Goal: Transaction & Acquisition: Purchase product/service

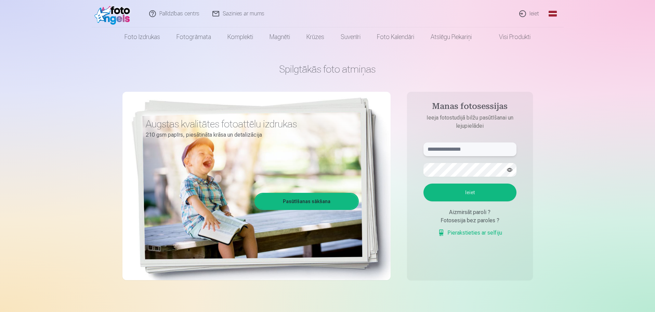
click at [452, 152] on input "text" at bounding box center [469, 149] width 93 height 14
type input "**********"
click at [423, 183] on button "Ieiet" at bounding box center [469, 192] width 93 height 18
click at [511, 170] on button "button" at bounding box center [509, 169] width 13 height 13
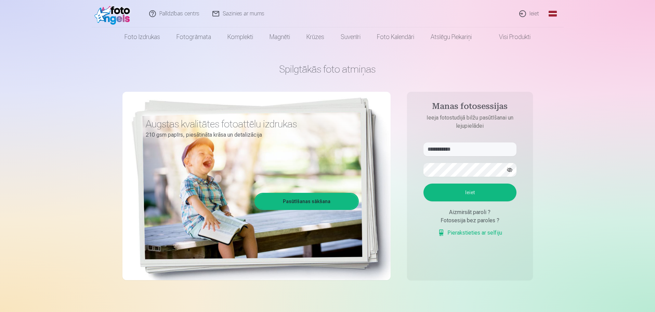
click at [489, 195] on button "Ieiet" at bounding box center [469, 192] width 93 height 18
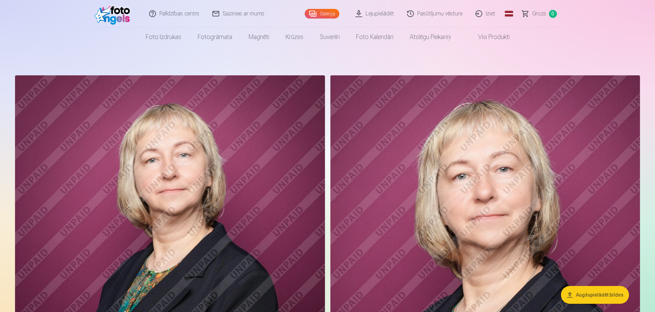
click at [490, 36] on link "Visi produkti" at bounding box center [488, 36] width 59 height 19
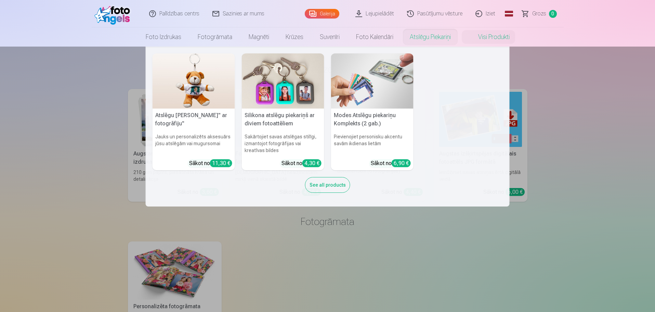
click at [440, 39] on link "Atslēgu piekariņi" at bounding box center [430, 36] width 57 height 19
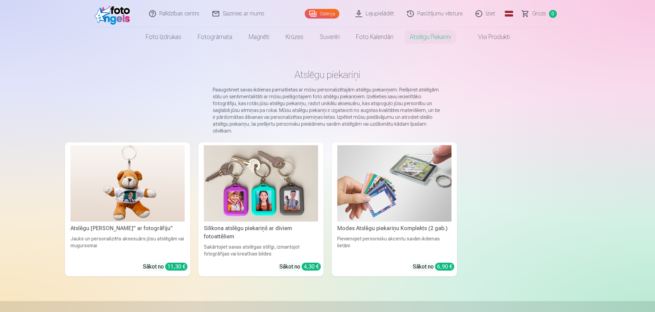
click at [173, 14] on link "Palīdzības centrs" at bounding box center [174, 13] width 63 height 27
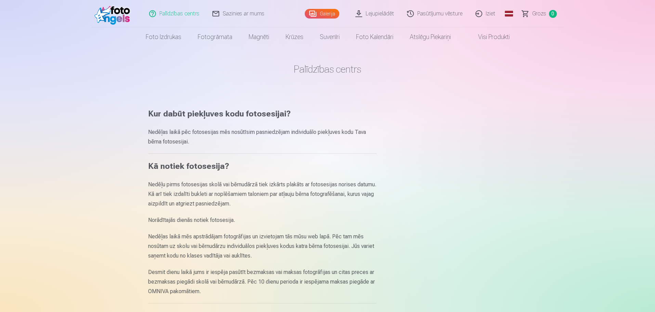
click at [366, 13] on link "Lejupielādēt" at bounding box center [375, 13] width 52 height 27
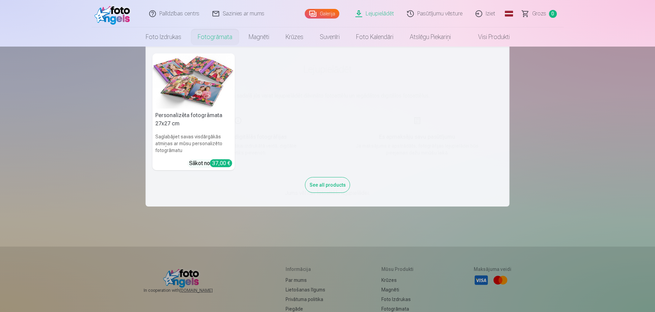
click at [206, 38] on link "Fotogrāmata" at bounding box center [214, 36] width 51 height 19
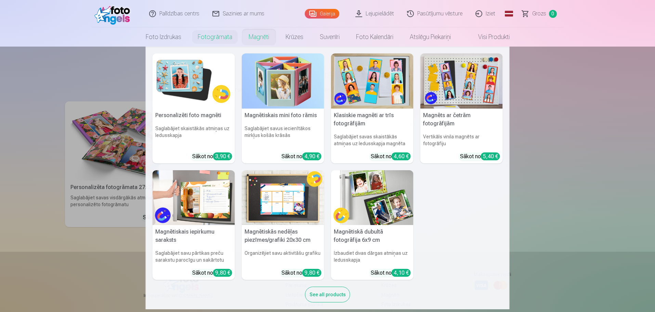
click at [257, 38] on link "Magnēti" at bounding box center [258, 36] width 37 height 19
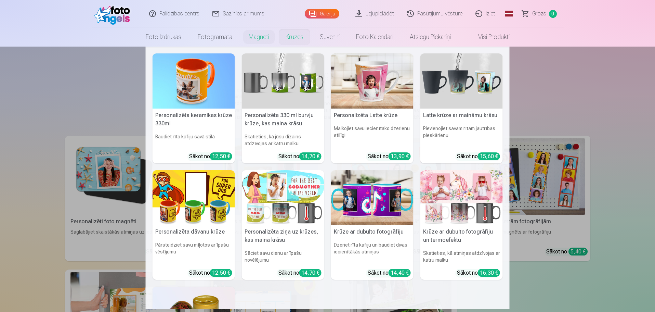
click at [295, 38] on link "Krūzes" at bounding box center [294, 36] width 34 height 19
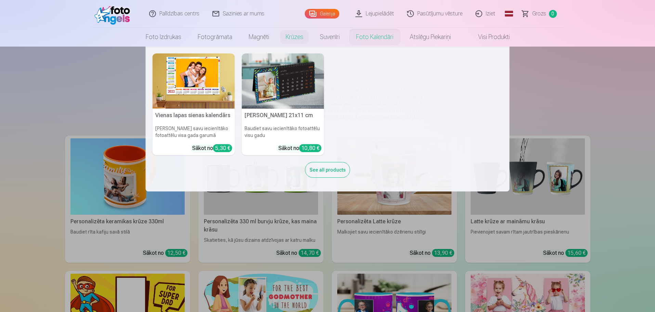
click at [375, 38] on link "Foto kalendāri" at bounding box center [375, 36] width 54 height 19
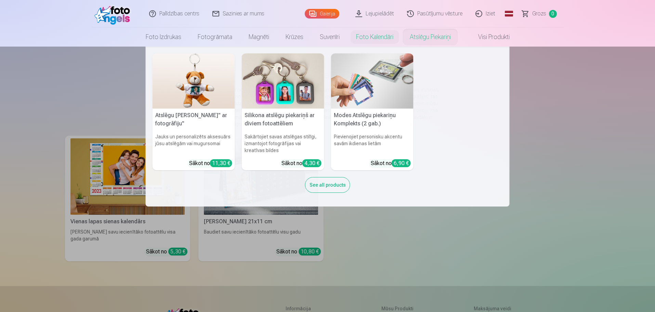
click at [439, 35] on link "Atslēgu piekariņi" at bounding box center [430, 36] width 57 height 19
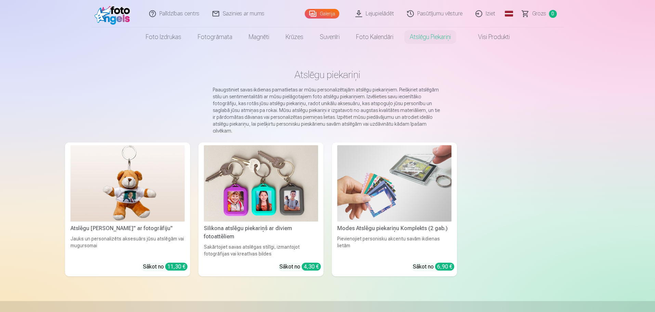
click at [480, 37] on link "Visi produkti" at bounding box center [488, 36] width 59 height 19
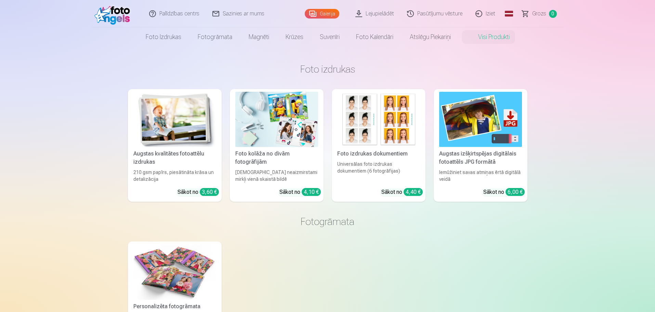
click at [112, 14] on img at bounding box center [113, 14] width 39 height 22
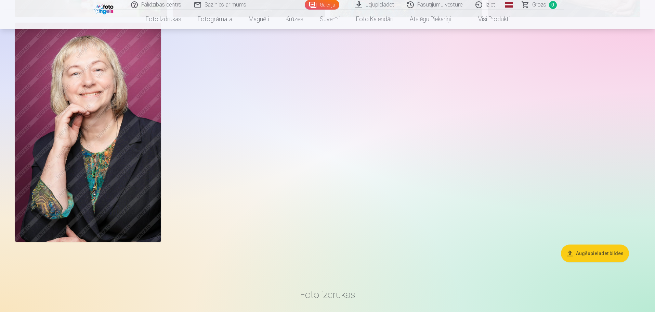
scroll to position [2052, 0]
click at [585, 253] on button "Augšupielādēt bildes" at bounding box center [595, 254] width 68 height 18
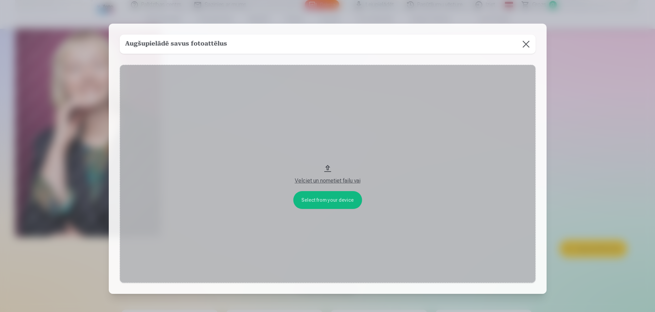
scroll to position [2057, 0]
click at [323, 199] on button "Velciet un nometiet failu vai" at bounding box center [328, 174] width 416 height 218
click at [526, 43] on button at bounding box center [526, 44] width 19 height 19
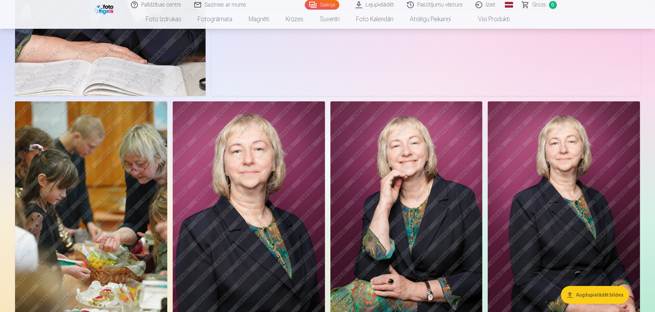
scroll to position [1612, 0]
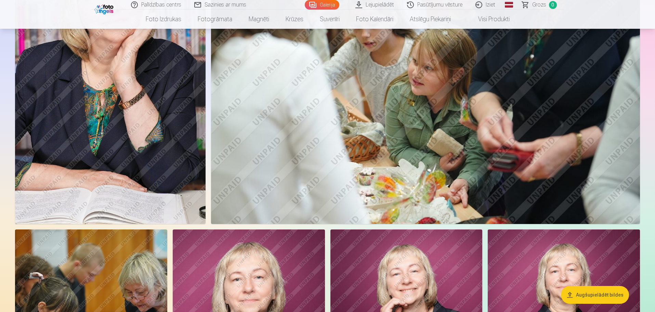
click at [429, 3] on link "Pasūtījumu vēsture" at bounding box center [435, 5] width 68 height 10
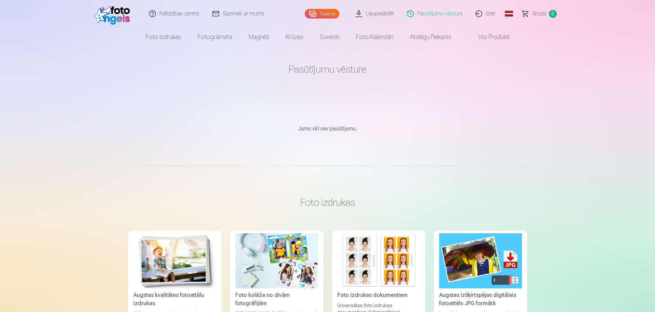
click at [328, 73] on h1 "Pasūtījumu vēsture" at bounding box center [328, 69] width 400 height 12
click at [470, 37] on span at bounding box center [471, 37] width 8 height 8
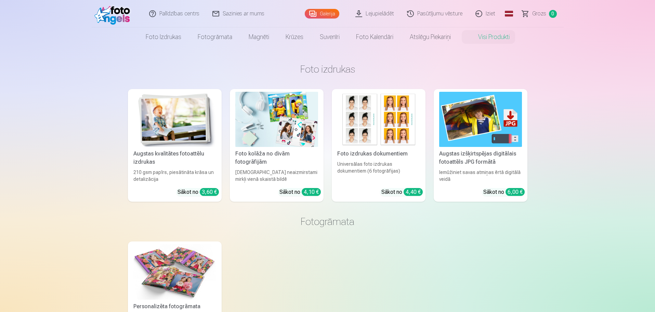
click at [108, 12] on img at bounding box center [113, 14] width 39 height 22
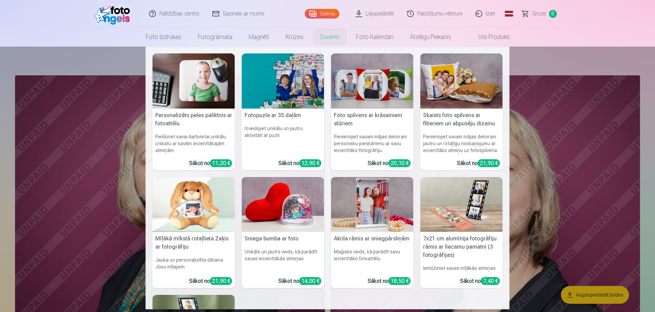
click at [581, 123] on nav "Personalizēts peles paliktnis ar fotoattēlu Piešķiriet savai darbvietai unikālu…" at bounding box center [327, 178] width 655 height 262
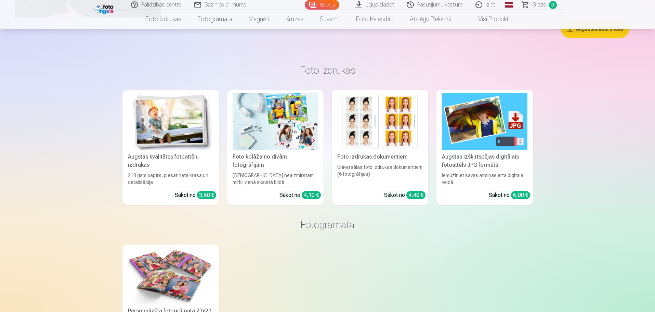
scroll to position [2223, 0]
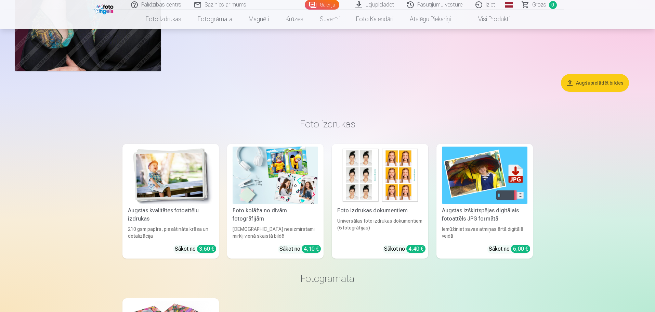
click at [287, 209] on div "Foto kolāža no divām fotogrāfijām" at bounding box center [275, 214] width 91 height 16
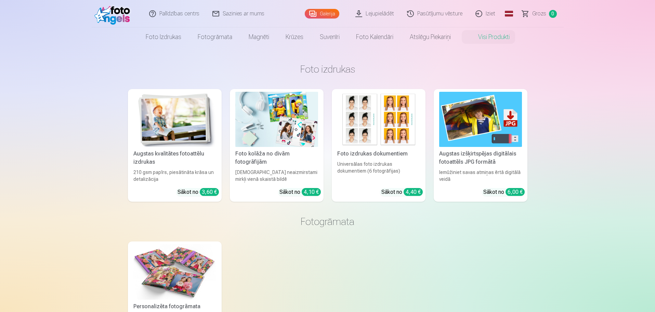
click at [272, 134] on img at bounding box center [276, 119] width 83 height 55
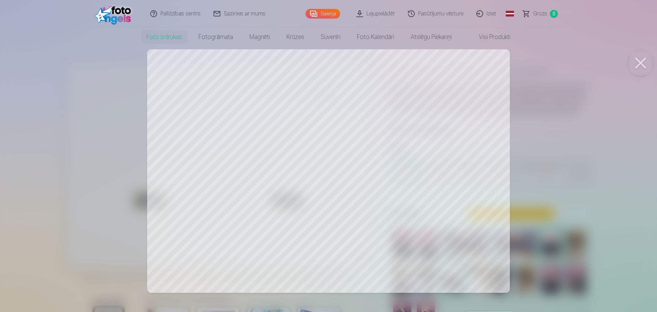
click at [638, 62] on button at bounding box center [640, 62] width 27 height 27
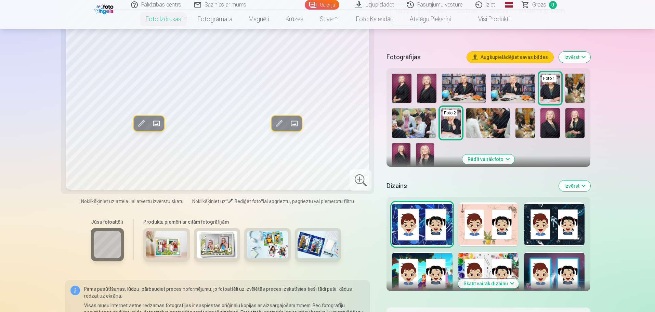
scroll to position [137, 0]
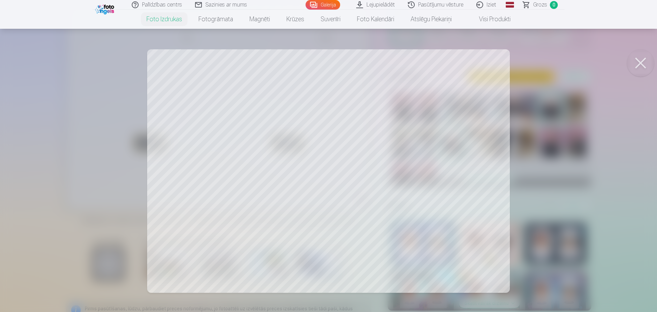
click at [247, 166] on div at bounding box center [328, 156] width 657 height 312
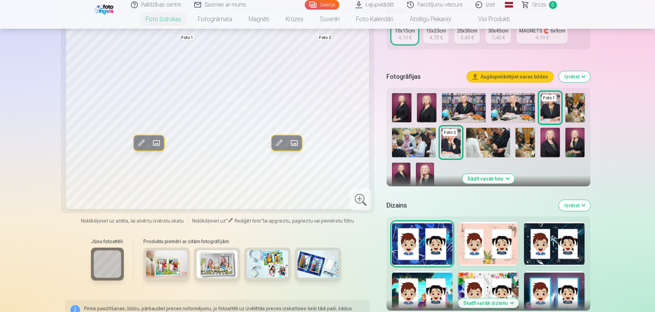
click at [171, 264] on img at bounding box center [166, 263] width 41 height 27
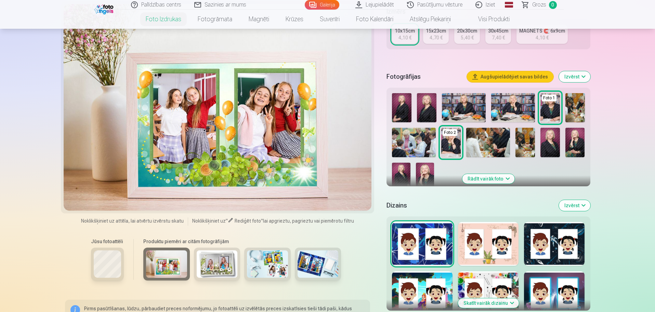
click at [217, 265] on img at bounding box center [217, 263] width 41 height 27
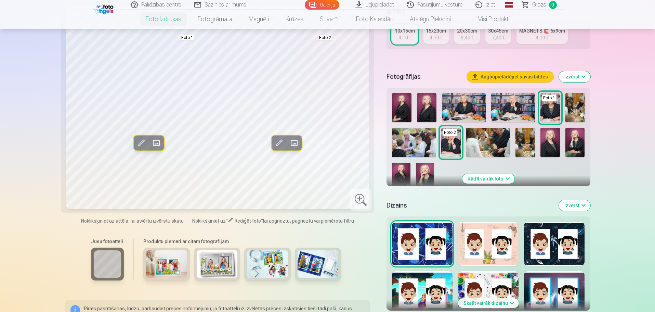
click at [425, 111] on img at bounding box center [426, 107] width 19 height 29
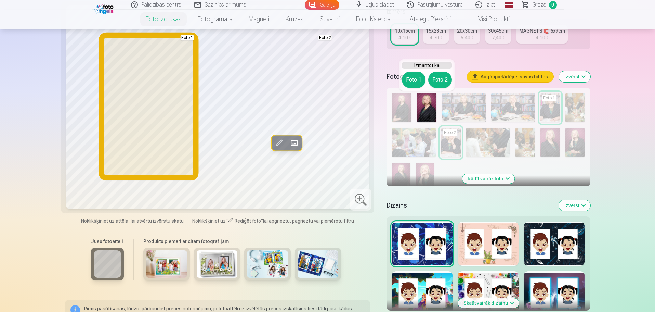
click at [407, 77] on button "Foto 1" at bounding box center [414, 79] width 24 height 16
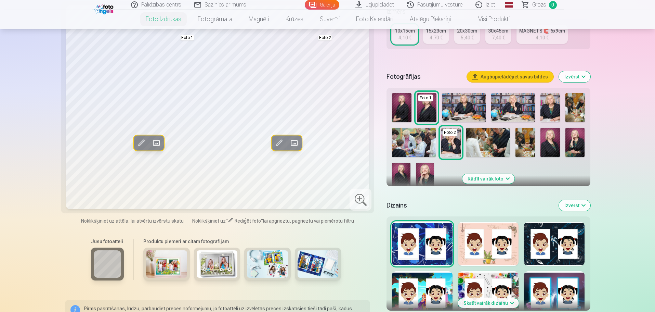
click at [403, 112] on img at bounding box center [401, 107] width 19 height 29
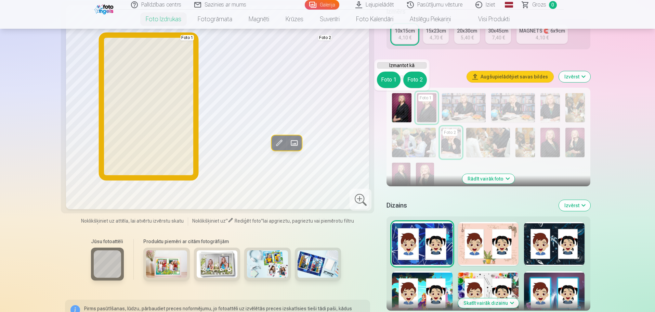
click at [385, 81] on button "Foto 1" at bounding box center [389, 79] width 24 height 16
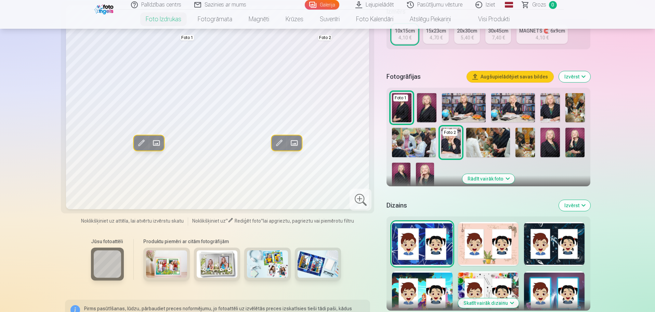
click at [551, 144] on img at bounding box center [549, 142] width 19 height 29
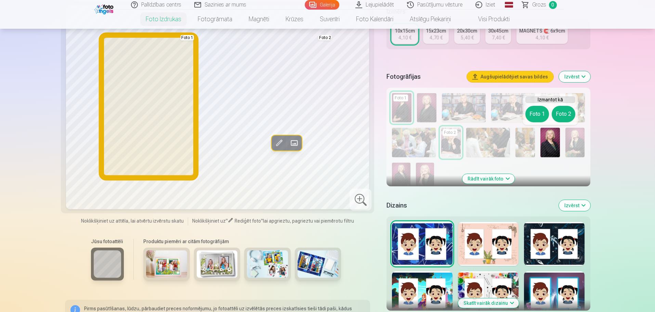
click at [540, 116] on button "Foto 1" at bounding box center [537, 114] width 24 height 16
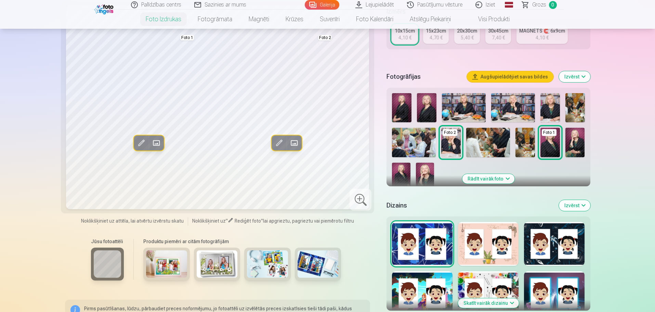
click at [575, 144] on img at bounding box center [574, 142] width 19 height 29
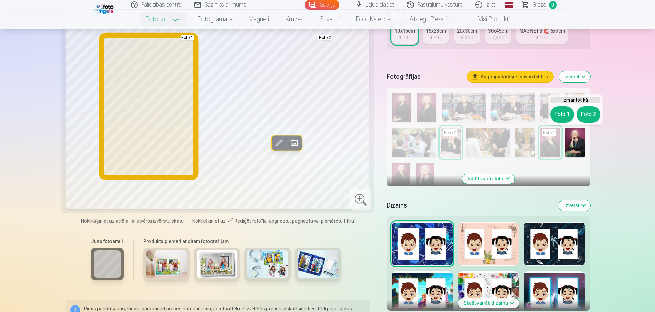
click at [559, 119] on button "Foto 1" at bounding box center [562, 114] width 24 height 16
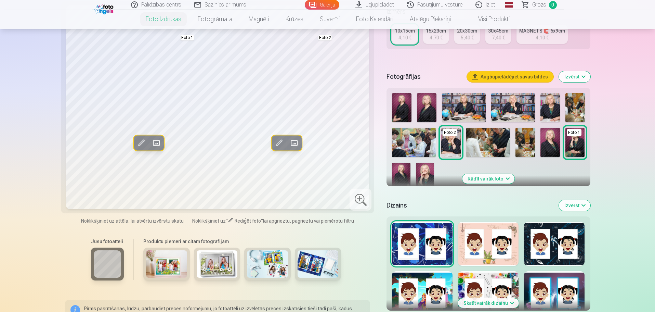
click at [402, 175] on img at bounding box center [401, 175] width 18 height 27
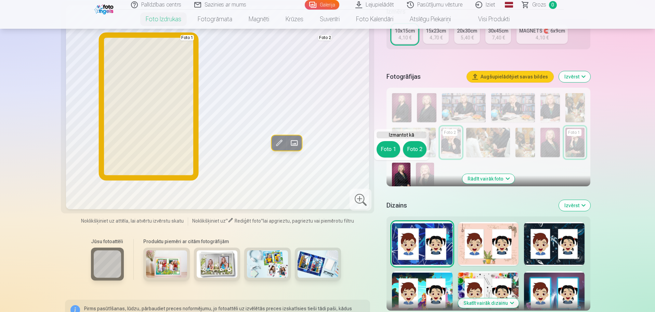
click at [391, 149] on button "Foto 1" at bounding box center [389, 149] width 24 height 16
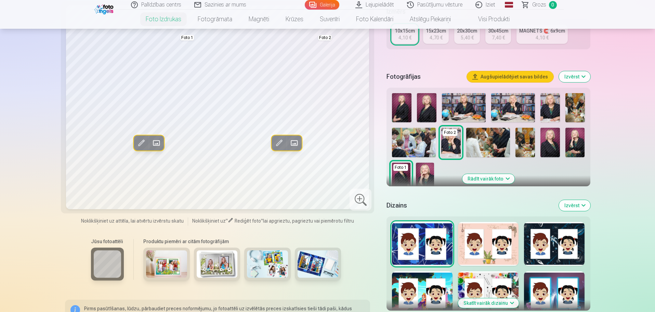
click at [428, 174] on img at bounding box center [425, 175] width 18 height 27
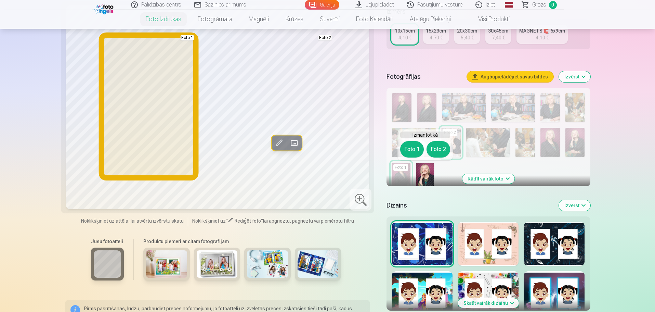
click at [413, 148] on button "Foto 1" at bounding box center [412, 149] width 24 height 16
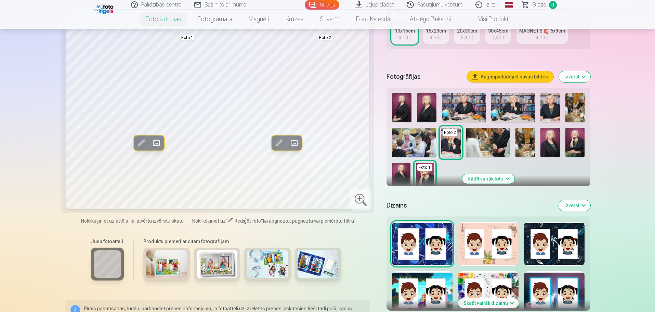
click at [403, 175] on img at bounding box center [401, 175] width 18 height 27
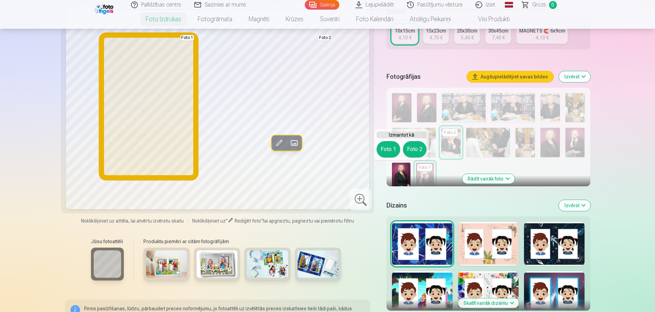
click at [388, 151] on button "Foto 1" at bounding box center [389, 149] width 24 height 16
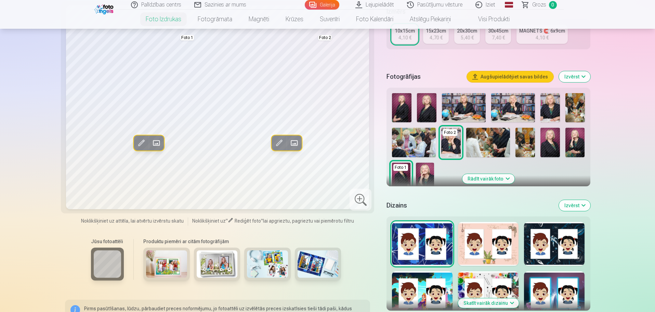
click at [548, 146] on img at bounding box center [549, 142] width 19 height 29
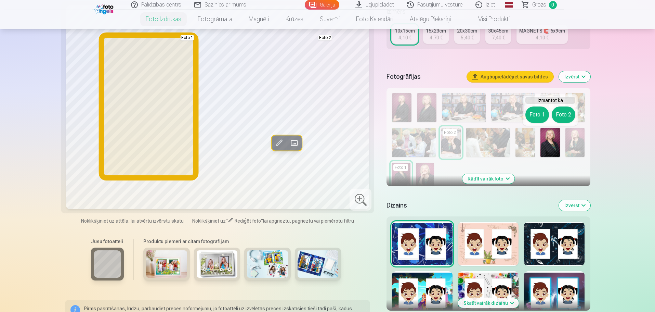
click at [539, 110] on button "Foto 1" at bounding box center [537, 114] width 24 height 16
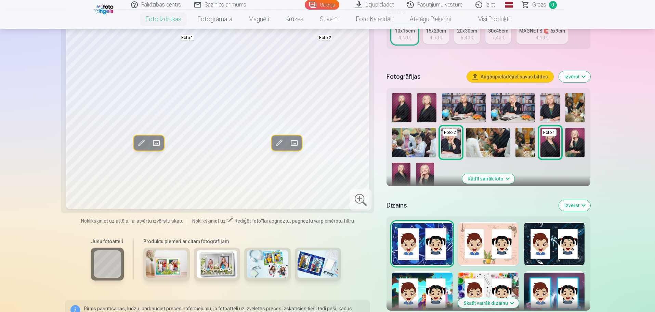
click at [431, 106] on img at bounding box center [426, 107] width 19 height 29
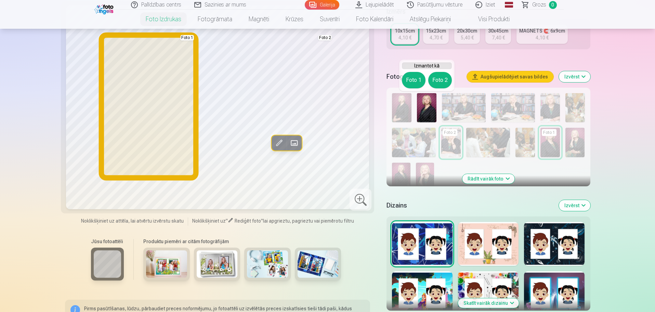
click at [415, 79] on button "Foto 1" at bounding box center [414, 80] width 24 height 16
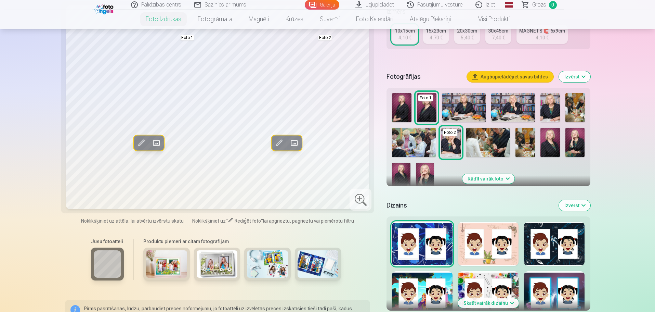
click at [401, 109] on img at bounding box center [401, 107] width 19 height 29
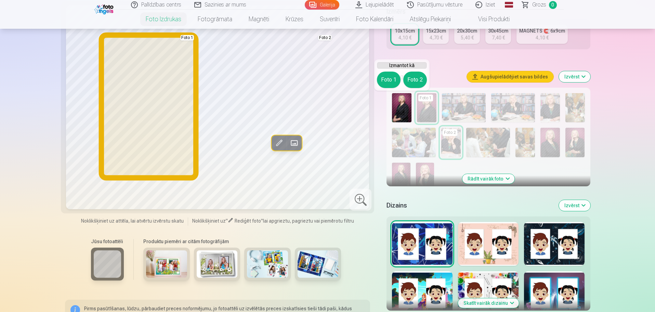
click at [392, 75] on button "Foto 1" at bounding box center [389, 79] width 24 height 16
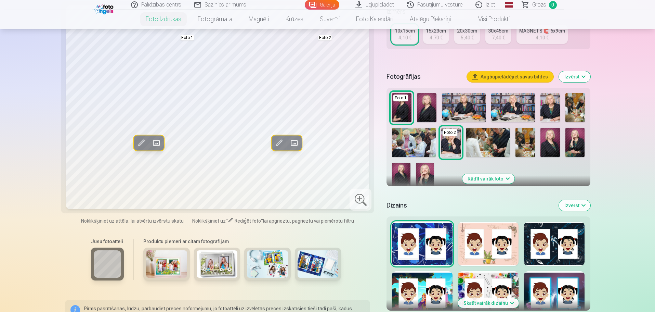
click at [547, 113] on img at bounding box center [549, 107] width 19 height 29
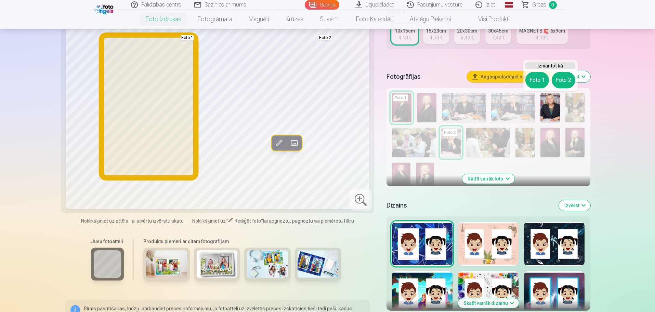
click at [533, 83] on button "Foto 1" at bounding box center [537, 80] width 24 height 16
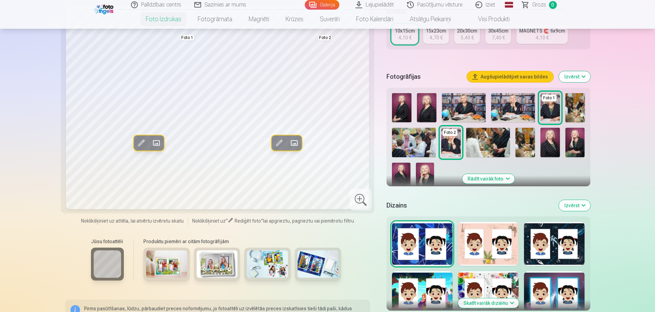
click at [470, 110] on img at bounding box center [464, 107] width 44 height 29
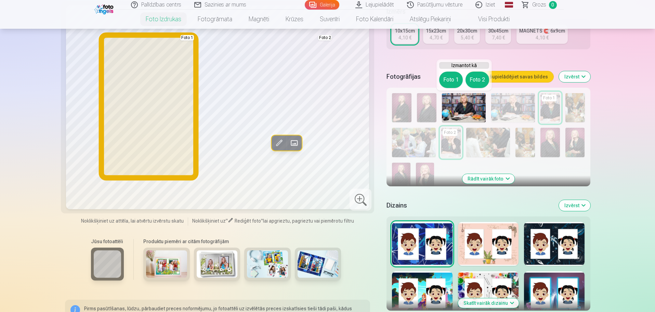
click at [447, 82] on button "Foto 1" at bounding box center [451, 79] width 24 height 16
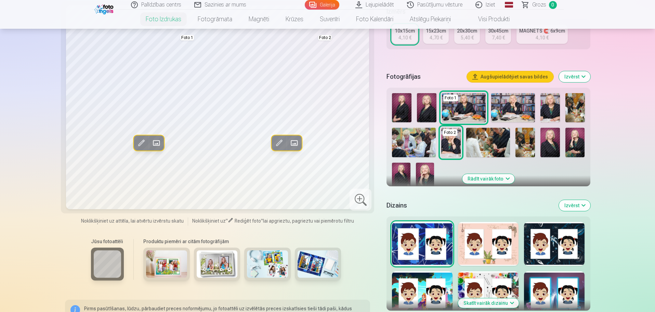
click at [428, 106] on img at bounding box center [426, 107] width 19 height 29
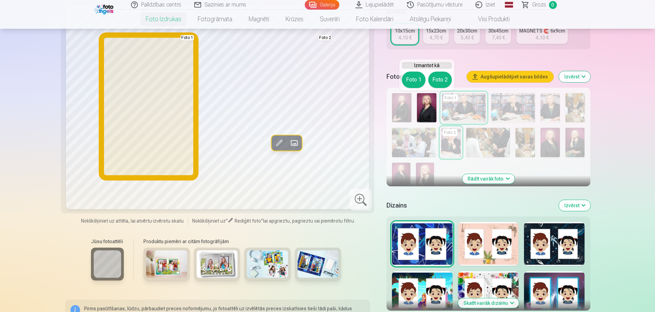
click at [411, 76] on button "Foto 1" at bounding box center [414, 79] width 24 height 16
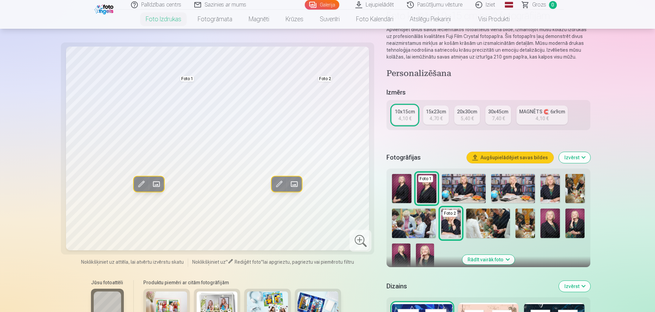
scroll to position [68, 0]
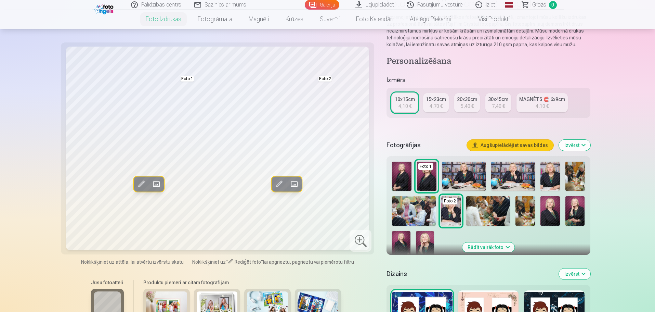
click at [551, 182] on img at bounding box center [549, 175] width 19 height 29
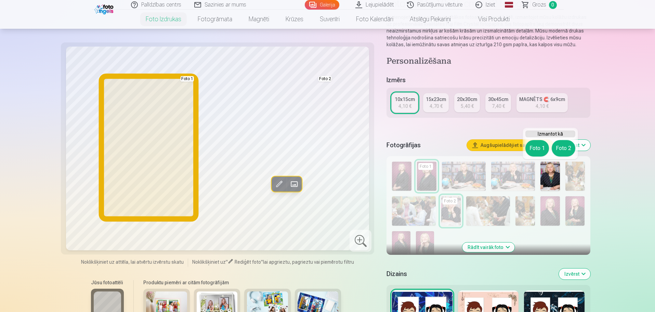
click at [538, 148] on button "Foto 1" at bounding box center [537, 148] width 24 height 16
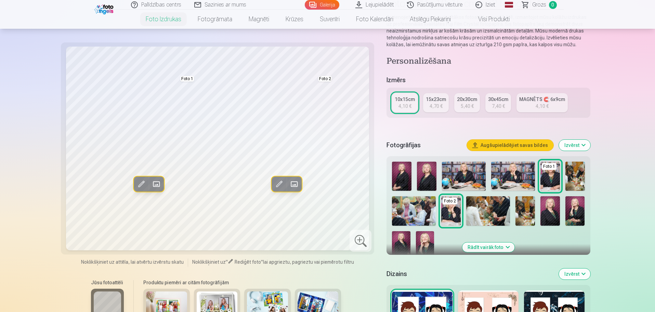
click at [433, 176] on img at bounding box center [426, 175] width 19 height 29
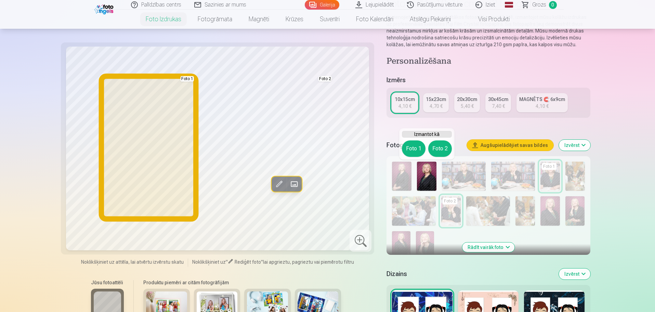
click at [418, 151] on button "Foto 1" at bounding box center [414, 148] width 24 height 16
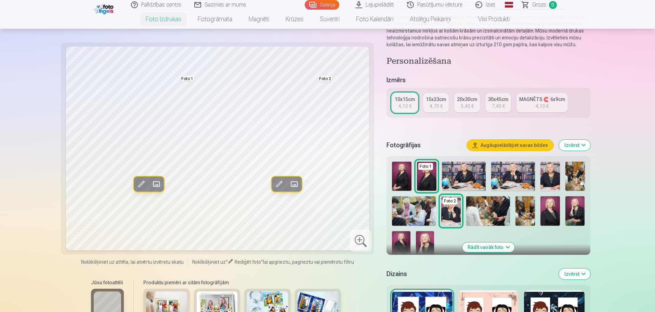
click at [403, 176] on img at bounding box center [401, 175] width 19 height 29
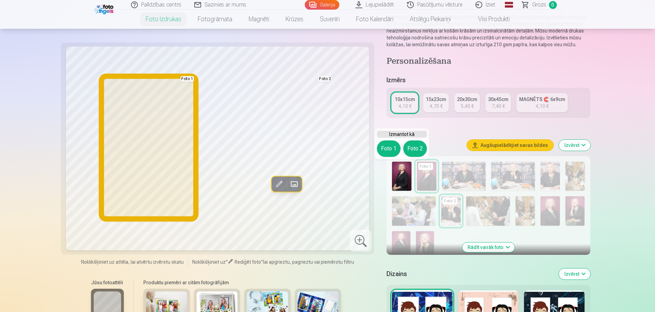
click at [385, 150] on button "Foto 1" at bounding box center [389, 148] width 24 height 16
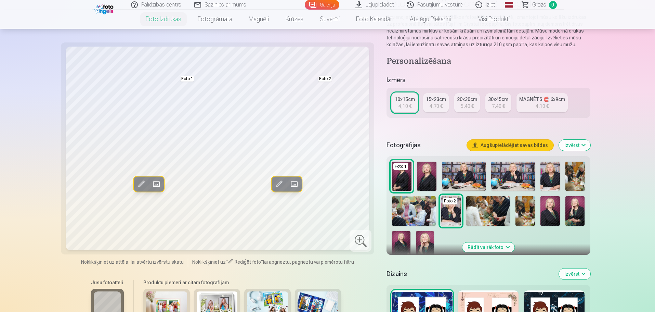
click at [547, 182] on img at bounding box center [549, 175] width 19 height 29
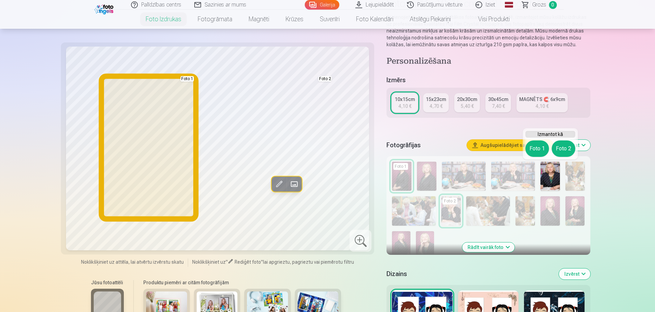
click at [539, 152] on button "Foto 1" at bounding box center [537, 148] width 24 height 16
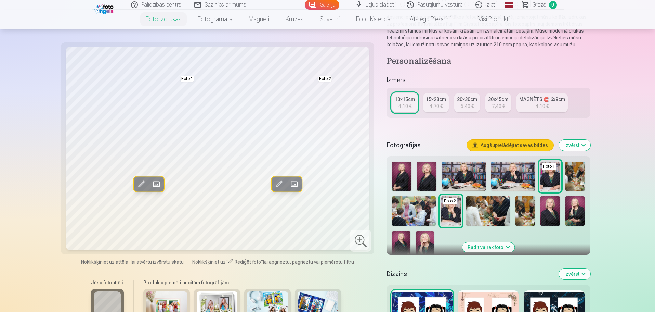
click at [553, 212] on img at bounding box center [549, 210] width 19 height 29
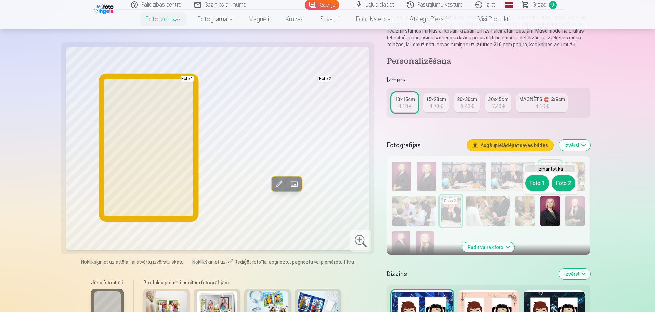
click at [539, 183] on button "Foto 1" at bounding box center [537, 183] width 24 height 16
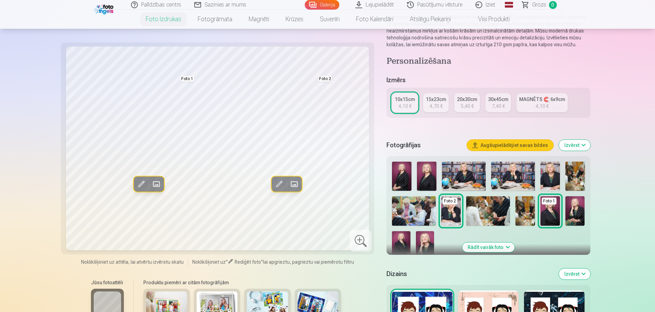
click at [407, 243] on img at bounding box center [401, 244] width 18 height 27
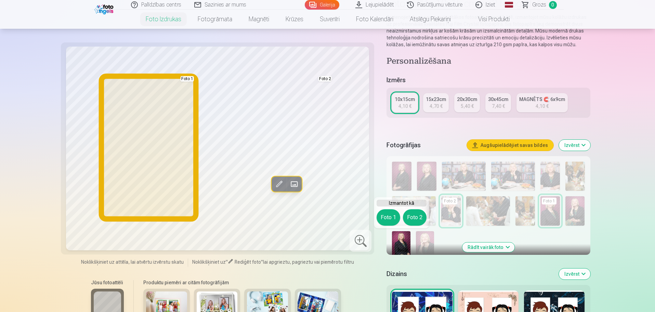
click at [389, 215] on button "Foto 1" at bounding box center [389, 217] width 24 height 16
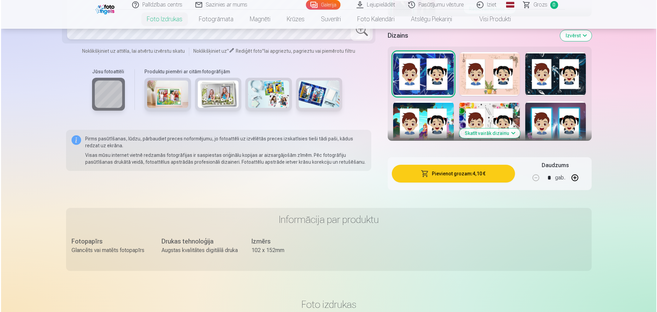
scroll to position [308, 0]
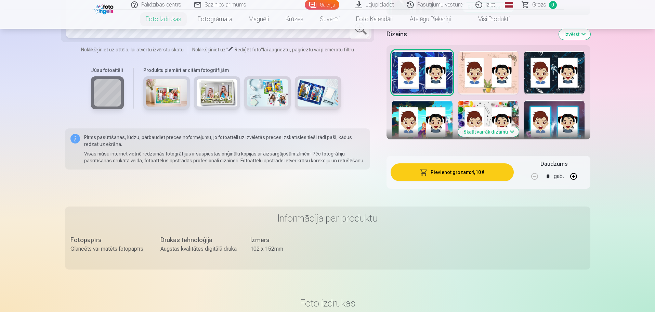
click at [456, 172] on button "Pievienot grozam : 4,10 €" at bounding box center [452, 172] width 123 height 18
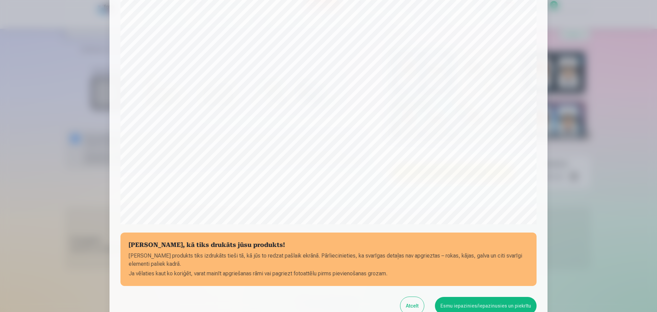
scroll to position [181, 0]
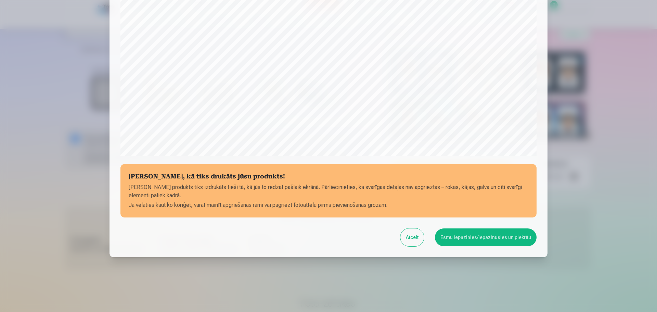
click at [493, 239] on button "Esmu iepazinies/iepazinusies un piekrītu" at bounding box center [486, 237] width 102 height 18
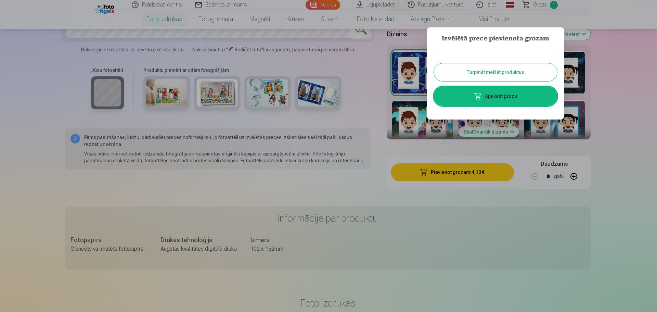
click at [497, 96] on link "Apskatīt grozu" at bounding box center [495, 96] width 123 height 19
